Goal: Task Accomplishment & Management: Manage account settings

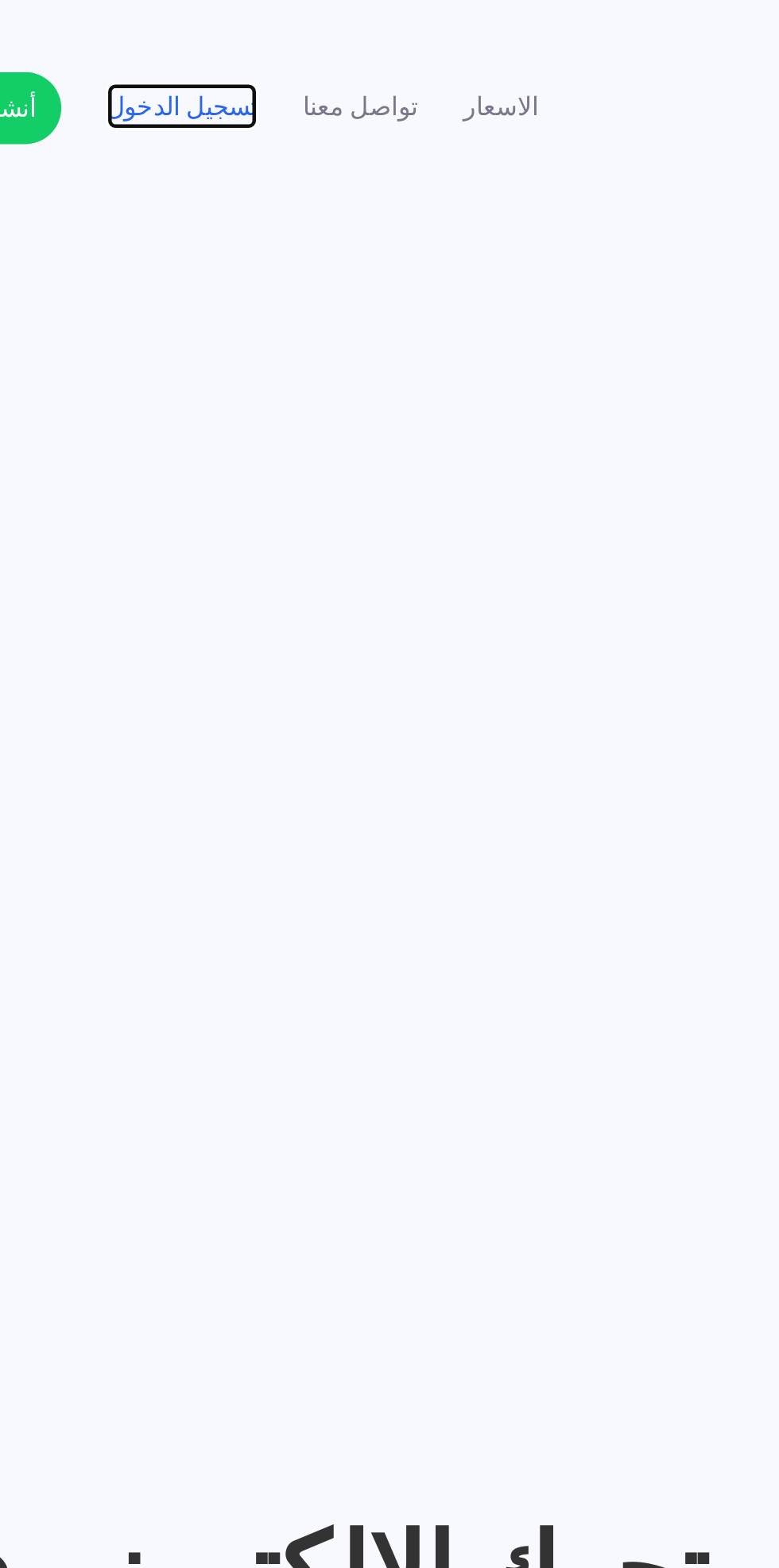
click at [265, 41] on link "تسجيل الدخول" at bounding box center [271, 47] width 66 height 16
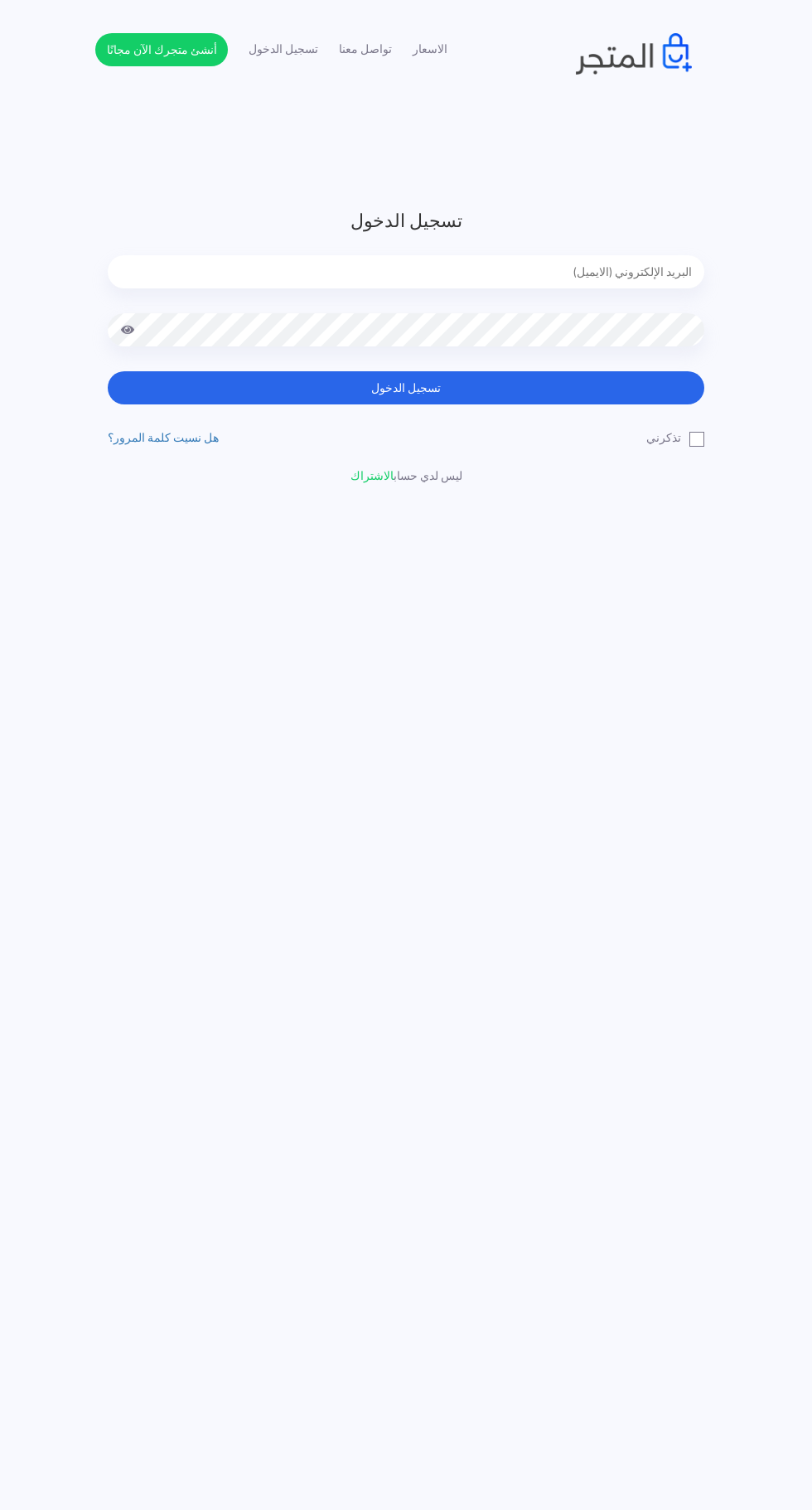
click at [597, 272] on input "email" at bounding box center [406, 271] width 597 height 33
type input "faskhaniawladsaleh@gmail.com"
click at [108, 371] on button "تسجيل الدخول" at bounding box center [406, 387] width 597 height 33
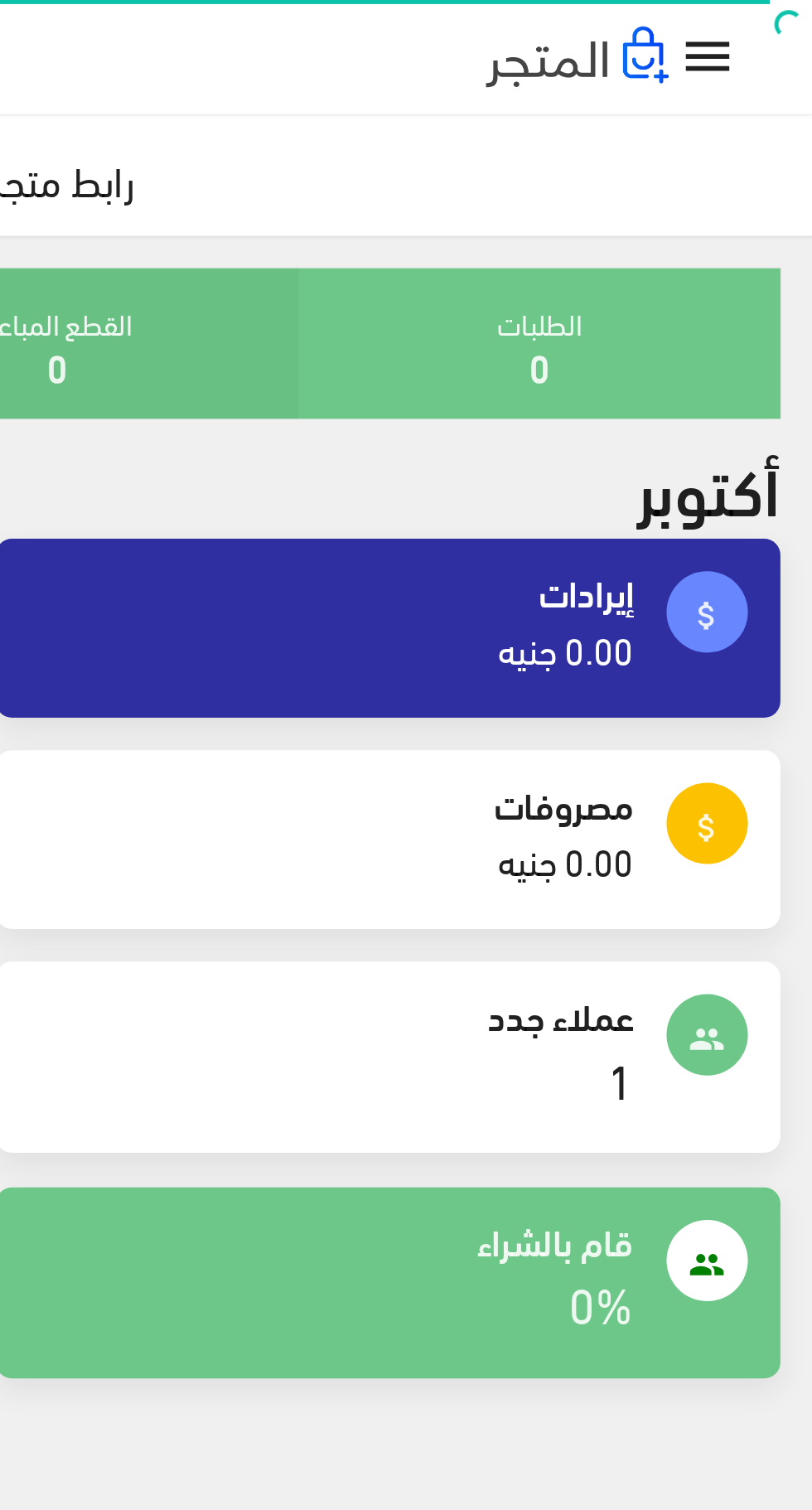
click at [771, 21] on icon "" at bounding box center [769, 23] width 24 height 24
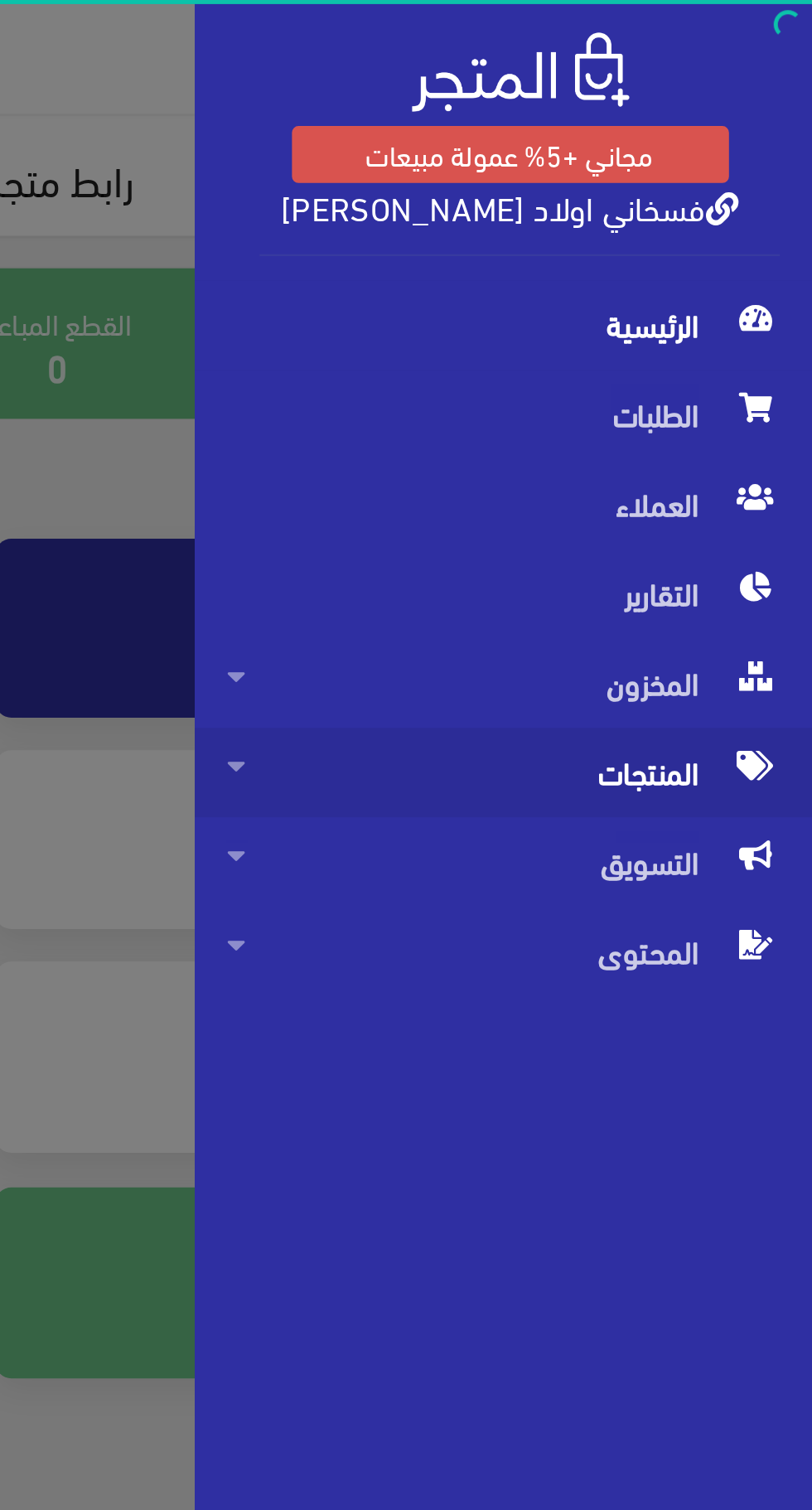
click at [742, 315] on span "المنتجات" at bounding box center [686, 314] width 225 height 36
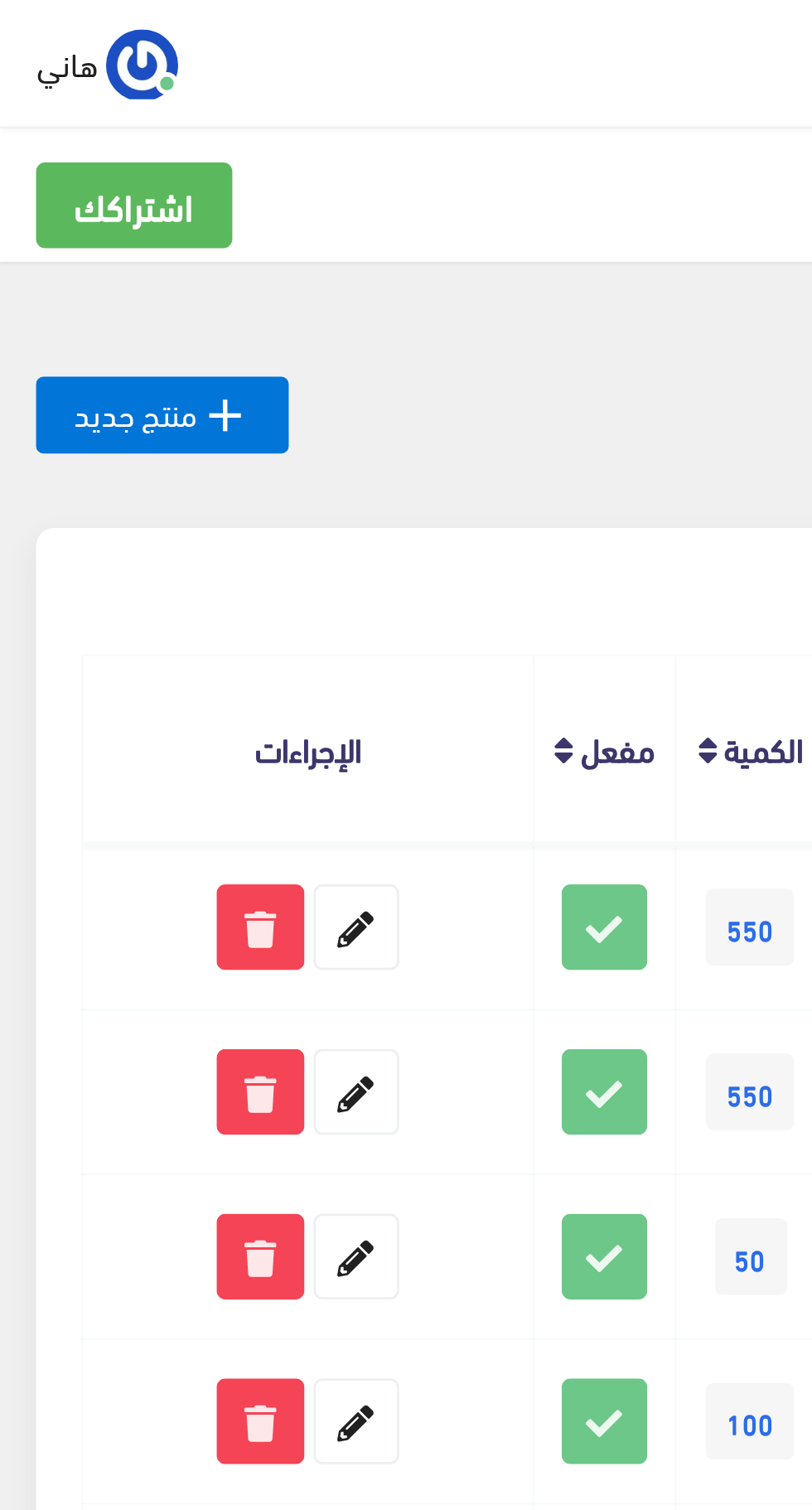
click at [194, 152] on div "العلامة التجارية الكل اولاد صالح علامه تجاريه مسجله اولاد رجب صالح بطنطا هاني ص…" at bounding box center [358, 167] width 505 height 57
